Goal: Transaction & Acquisition: Purchase product/service

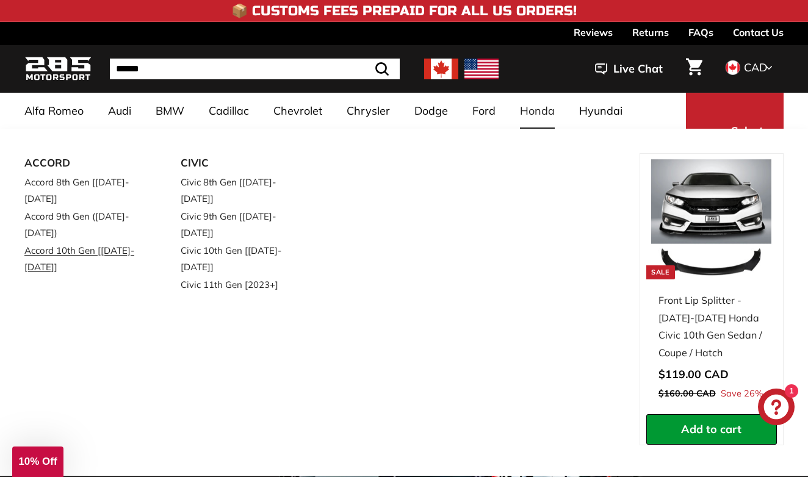
click at [103, 242] on link "Accord 10th Gen [[DATE]-[DATE]]" at bounding box center [85, 259] width 122 height 34
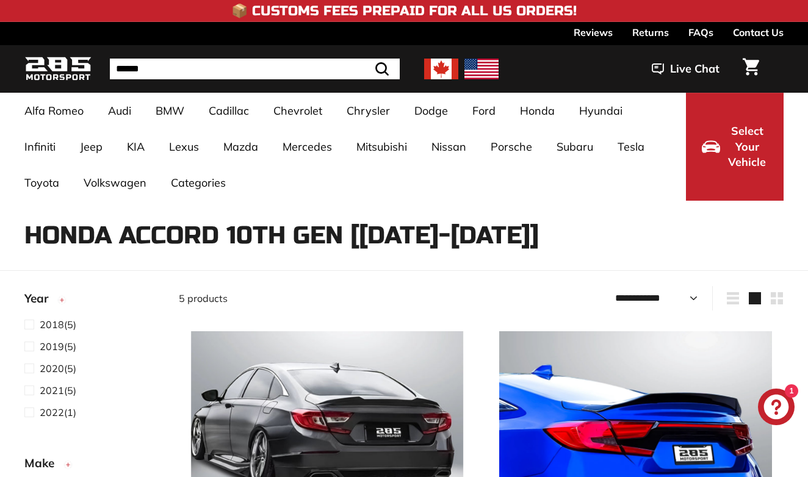
select select "**********"
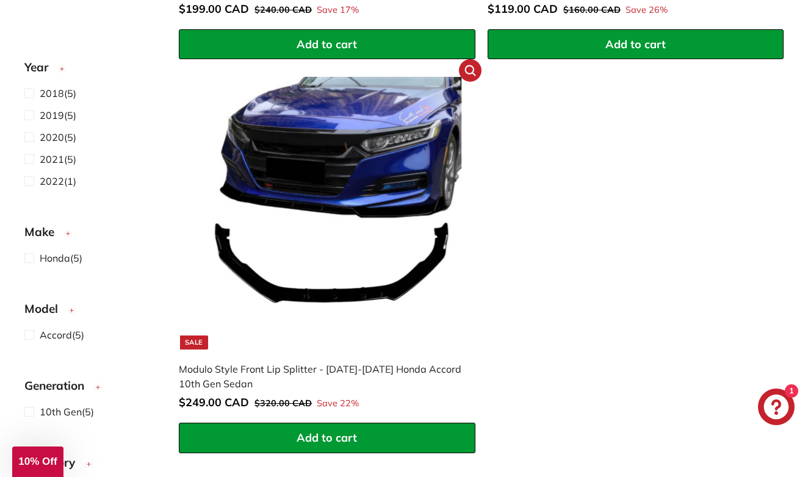
scroll to position [1079, 0]
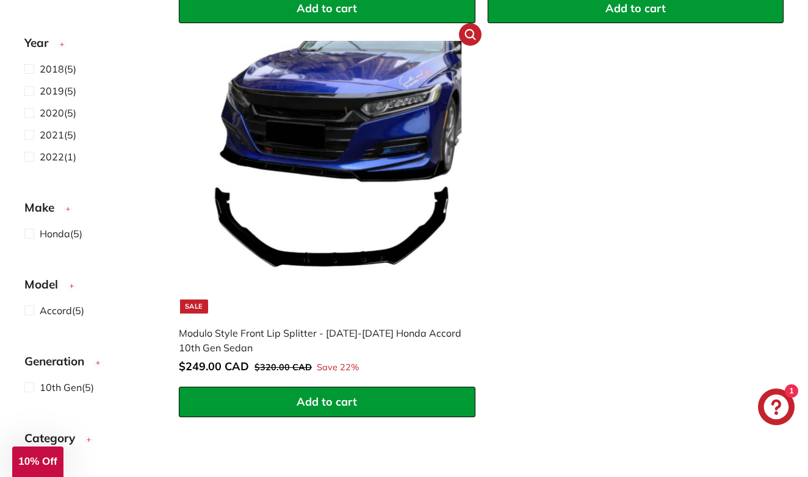
click at [233, 330] on div "Modulo Style Front Lip Splitter - [DATE]-[DATE] Honda Accord 10th Gen Sedan" at bounding box center [321, 340] width 284 height 29
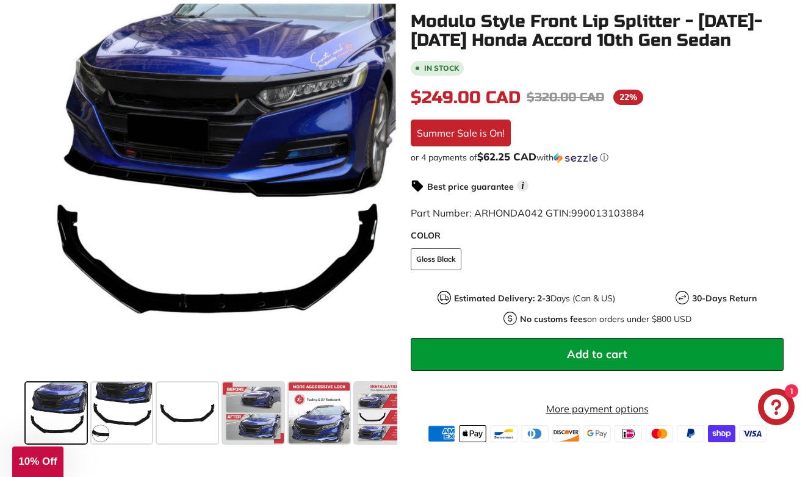
scroll to position [235, 0]
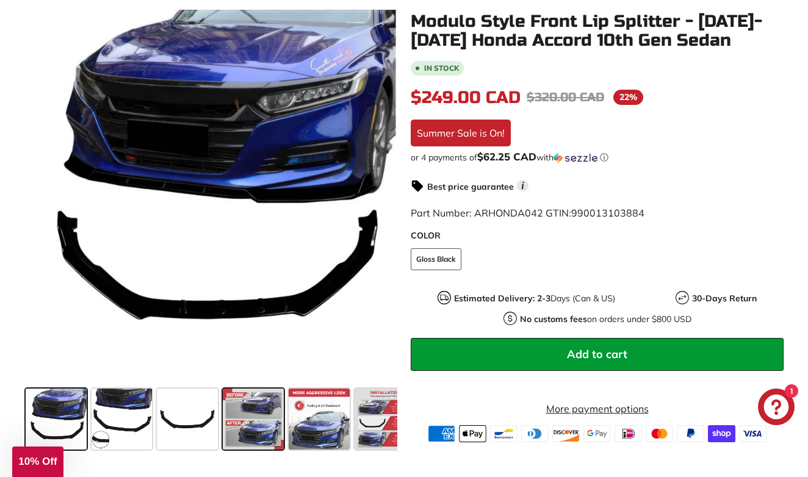
click at [278, 405] on span at bounding box center [253, 419] width 61 height 61
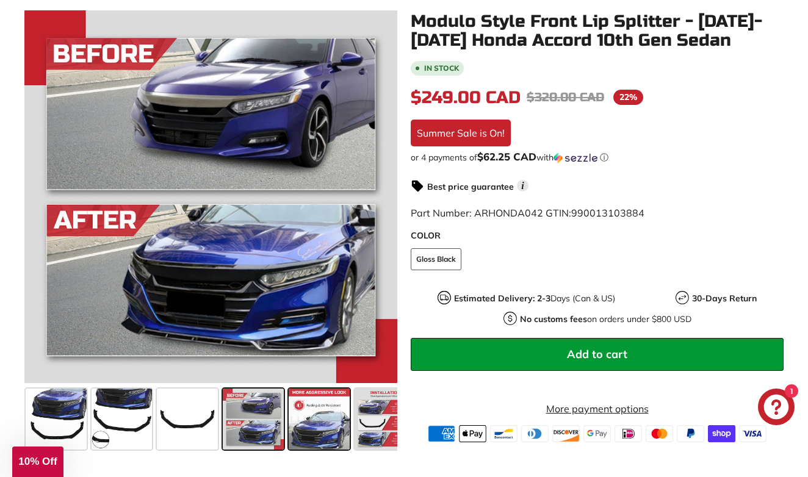
click at [317, 418] on span at bounding box center [319, 419] width 61 height 61
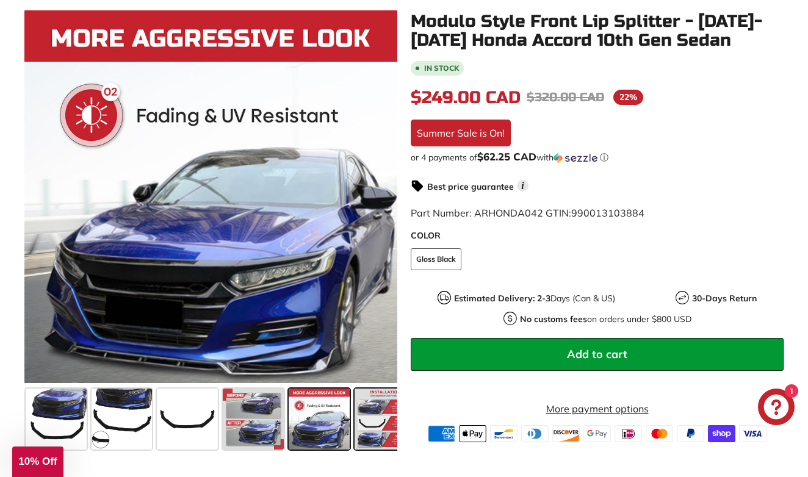
click at [363, 425] on span at bounding box center [385, 419] width 61 height 61
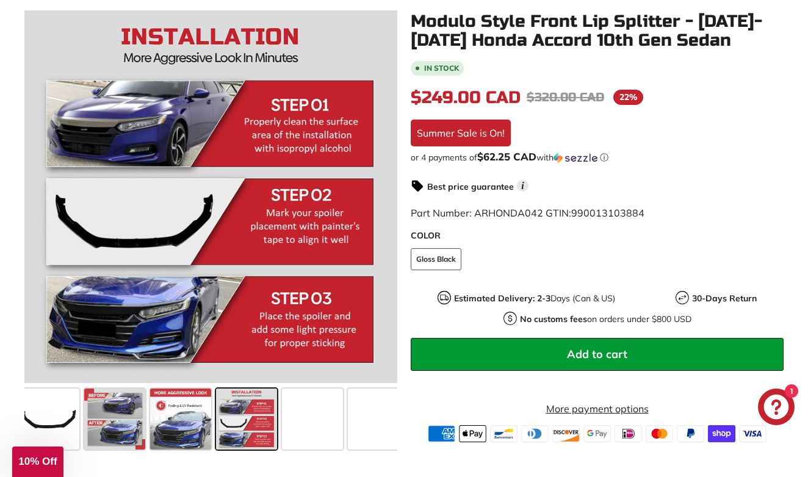
scroll to position [0, 153]
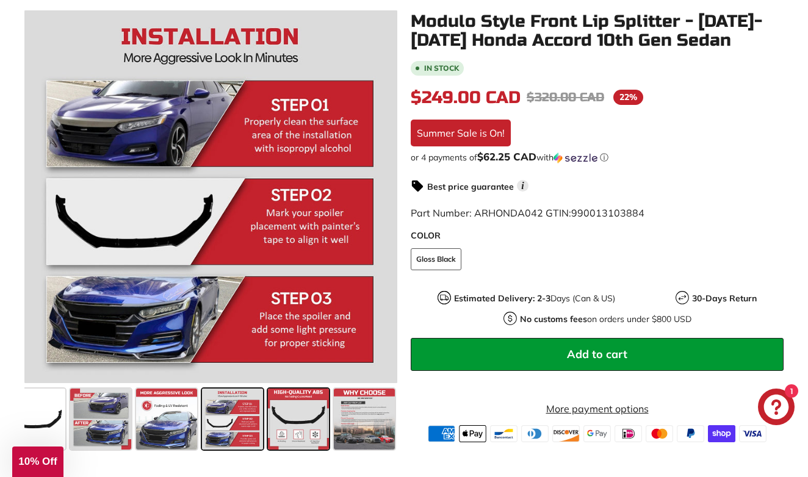
click at [282, 435] on span at bounding box center [298, 419] width 61 height 61
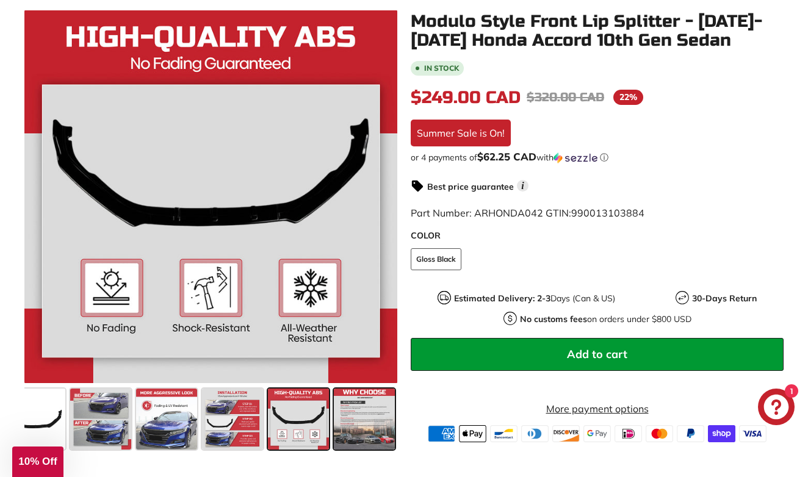
click at [357, 436] on span at bounding box center [364, 419] width 61 height 61
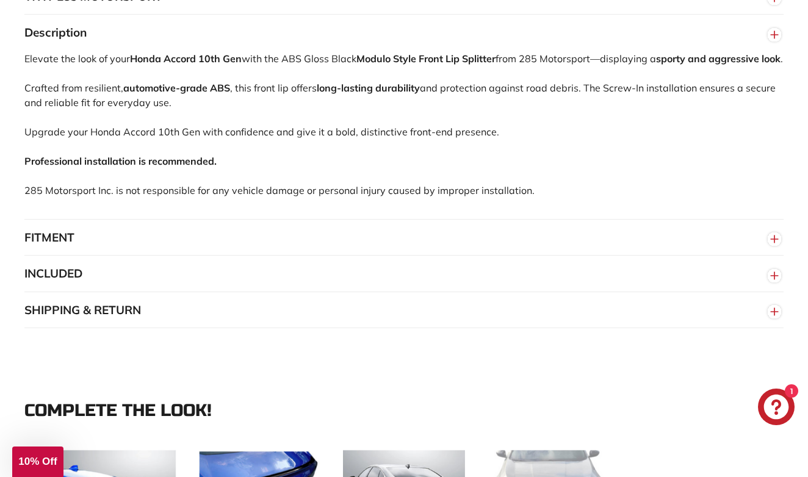
scroll to position [791, 0]
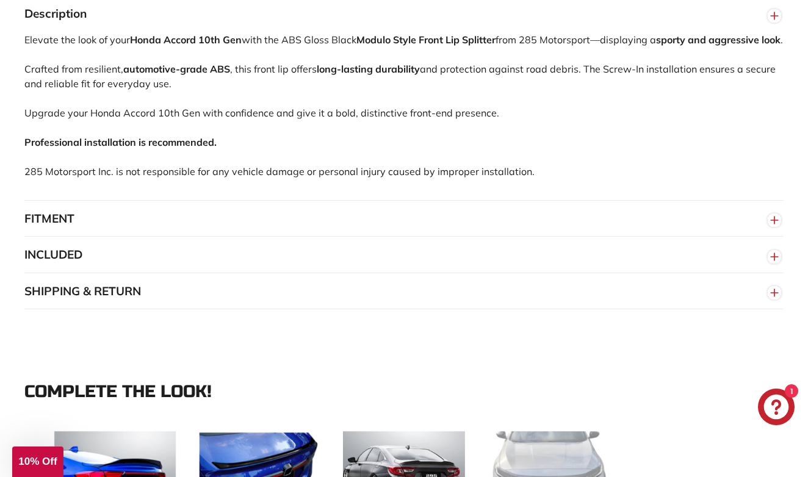
click at [450, 237] on button "FITMENT" at bounding box center [403, 219] width 759 height 37
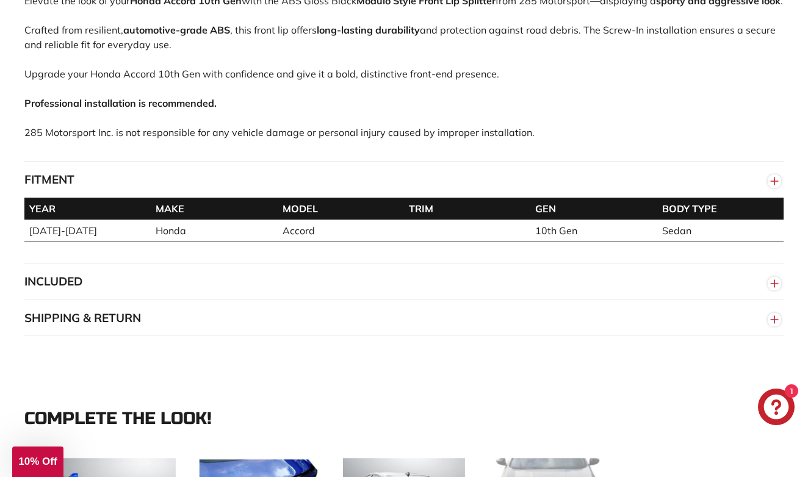
click at [460, 292] on button "INCLUDED" at bounding box center [403, 282] width 759 height 37
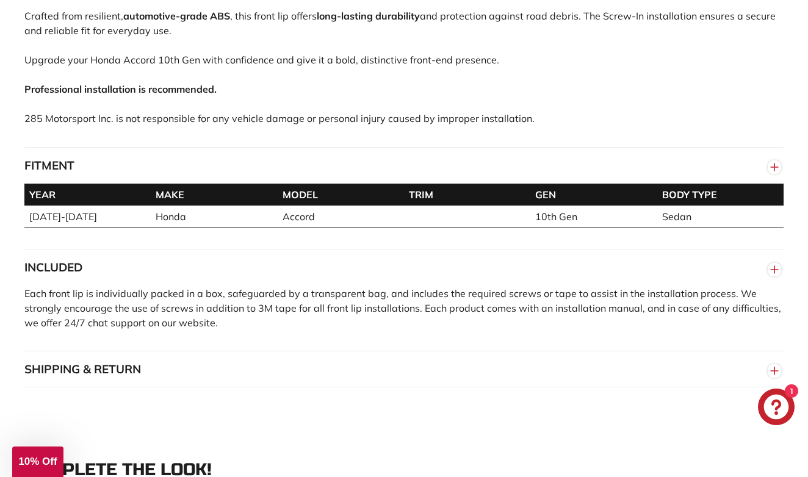
scroll to position [861, 0]
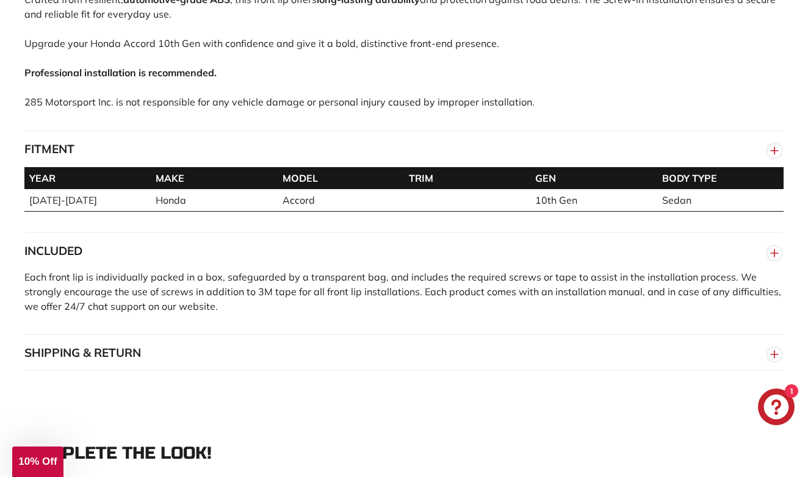
click at [494, 359] on button "SHIPPING & RETURN" at bounding box center [403, 353] width 759 height 37
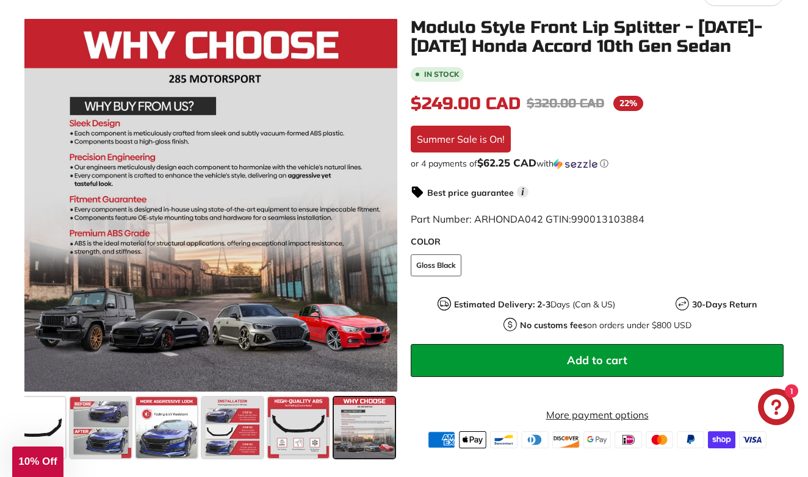
scroll to position [272, 0]
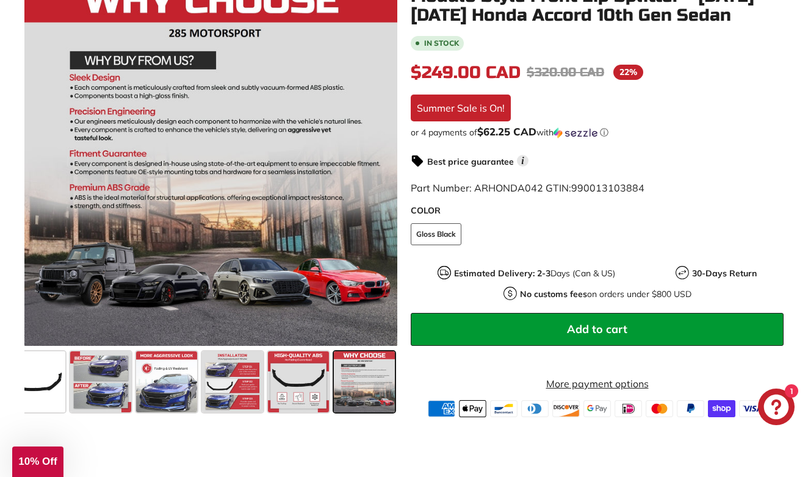
click at [413, 353] on shop-pay-wallet-button at bounding box center [412, 359] width 2 height 12
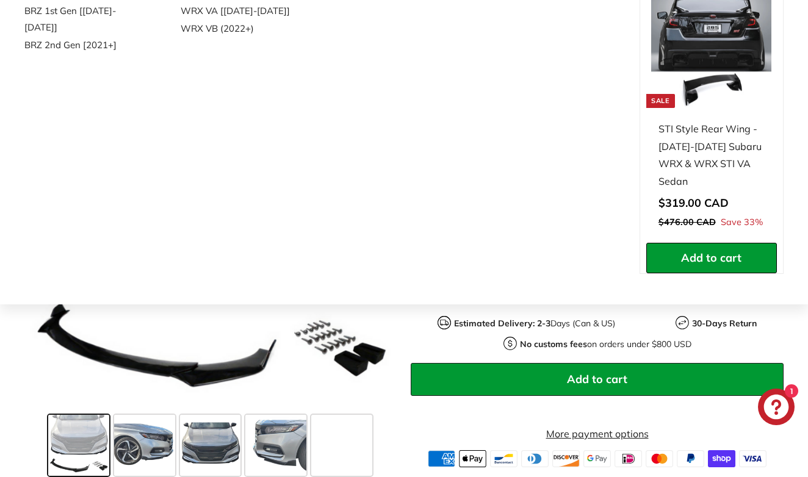
scroll to position [262, 0]
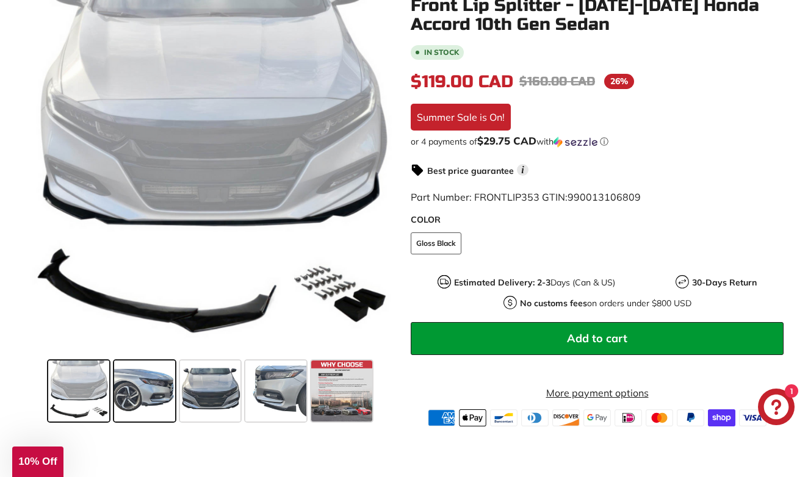
click at [137, 386] on span at bounding box center [144, 391] width 61 height 61
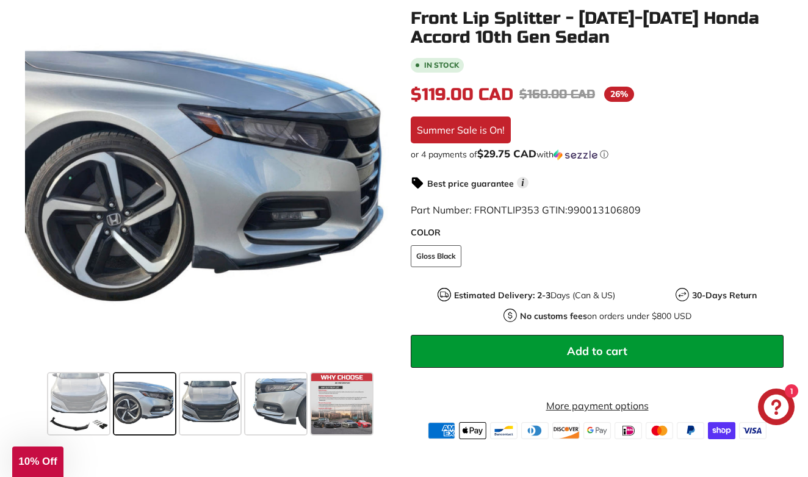
scroll to position [248, 0]
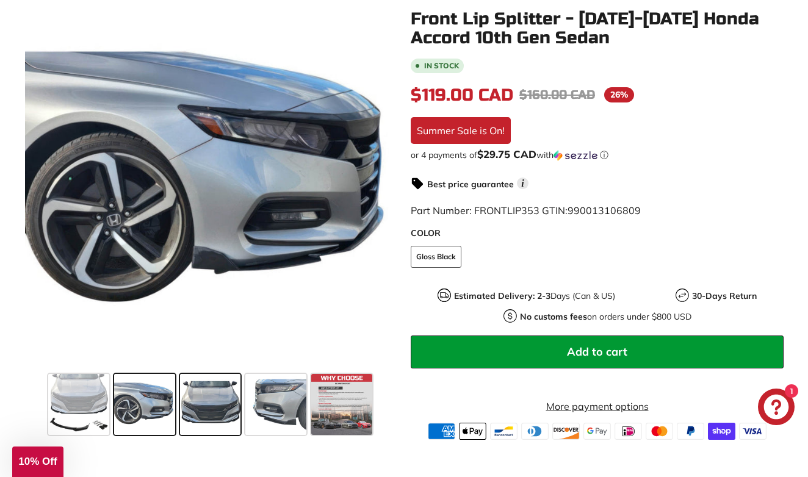
click at [199, 405] on span at bounding box center [210, 404] width 61 height 61
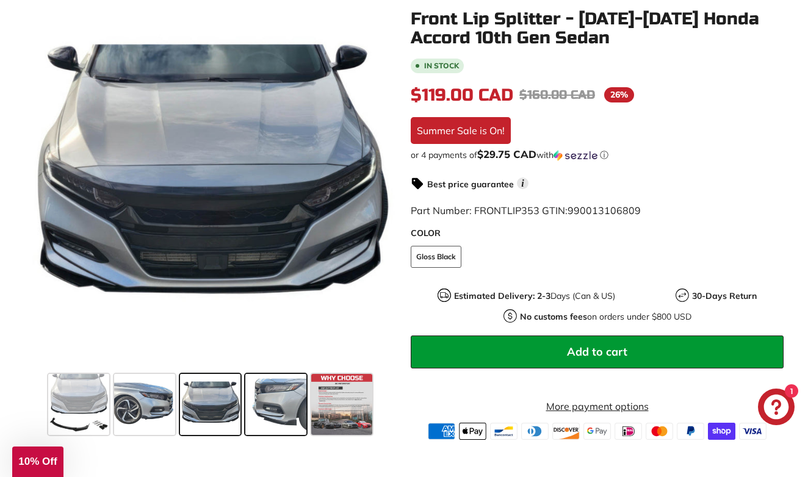
click at [256, 410] on span at bounding box center [275, 404] width 61 height 61
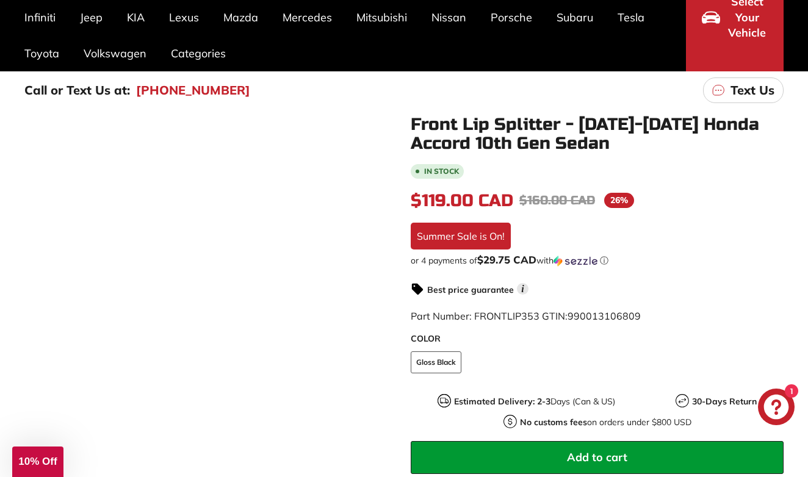
scroll to position [106, 0]
